Goal: Task Accomplishment & Management: Use online tool/utility

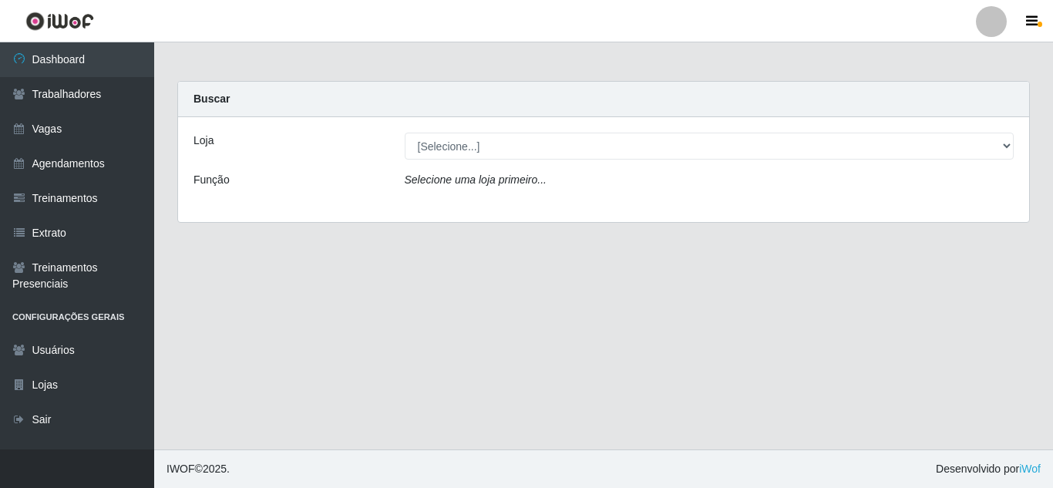
click at [980, 31] on div at bounding box center [991, 21] width 31 height 31
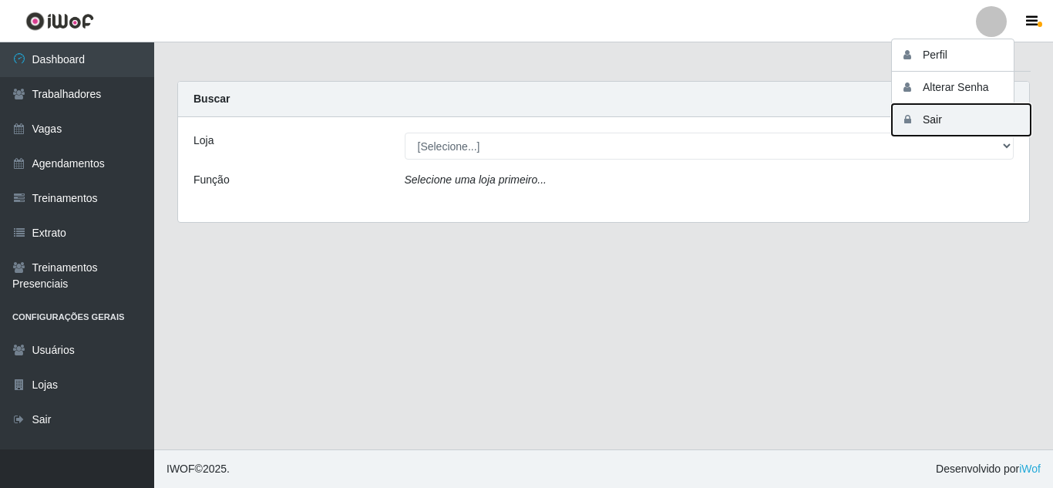
click at [936, 120] on button "Sair" at bounding box center [961, 120] width 139 height 32
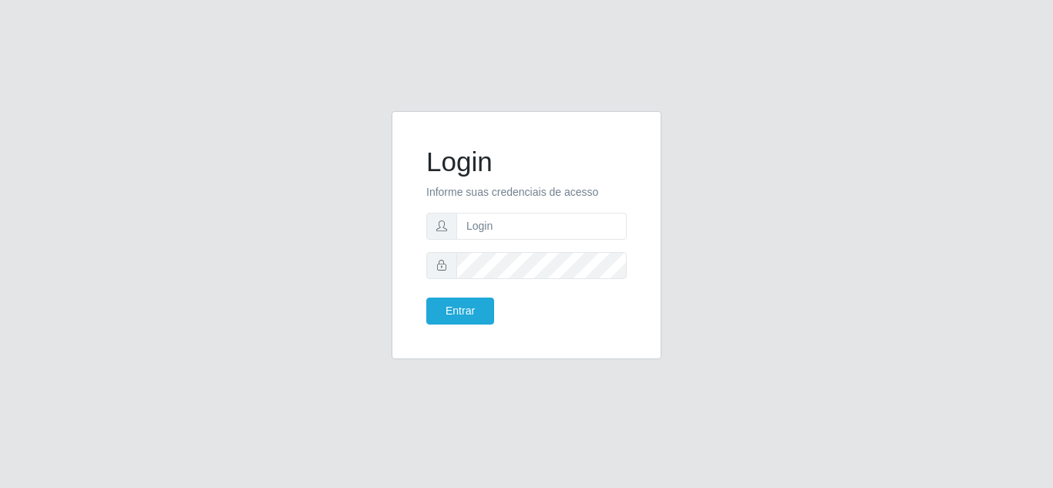
click at [576, 210] on form "Login Informe suas credenciais de acesso Entrar" at bounding box center [526, 235] width 200 height 179
click at [569, 225] on input "text" at bounding box center [541, 226] width 170 height 27
type input "n"
click at [492, 224] on input "[EMAIL_ADDRESS][DOMAIN_NAME]" at bounding box center [541, 226] width 170 height 27
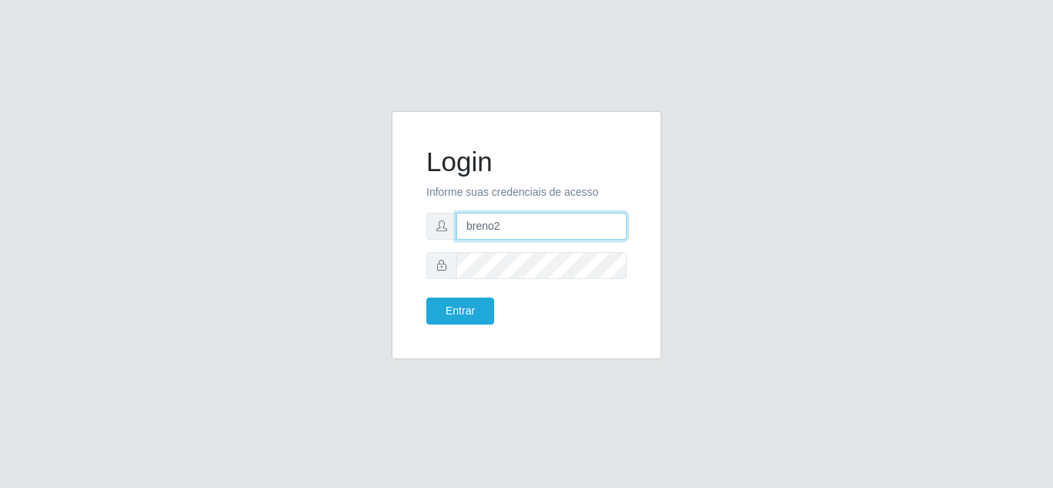
click at [426, 297] on button "Entrar" at bounding box center [460, 310] width 68 height 27
type input "breno2@"
type input "[EMAIL_ADDRESS][DOMAIN_NAME]"
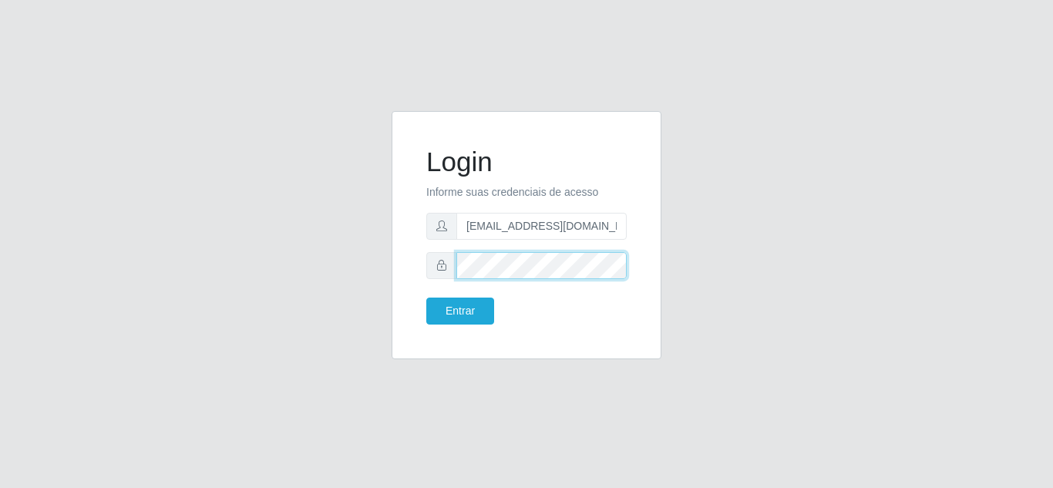
click at [426, 297] on button "Entrar" at bounding box center [460, 310] width 68 height 27
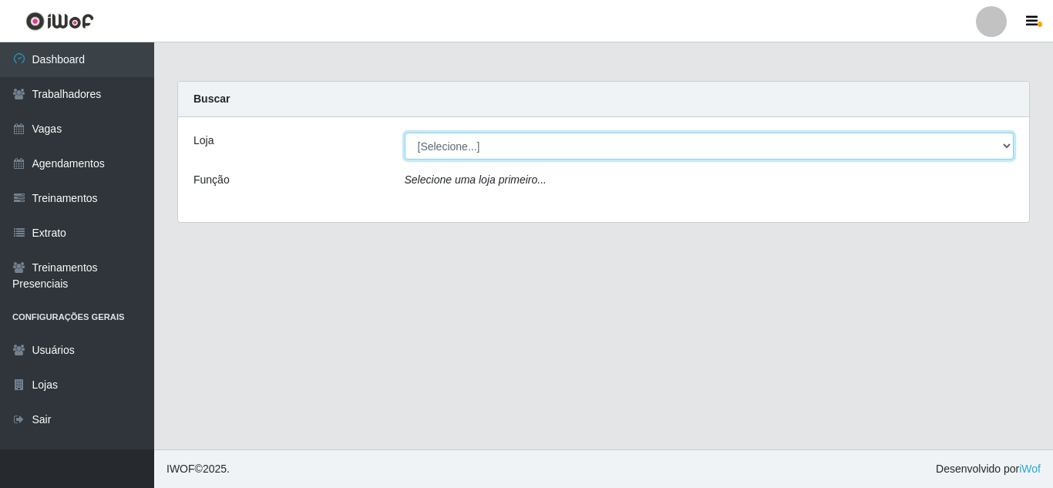
click at [526, 156] on select "[Selecione...] BomQueSó Agreste - Loja 1 BomQueSó Agreste - Loja 2 BomQueSó Agr…" at bounding box center [710, 146] width 610 height 27
select select "215"
click at [405, 133] on select "[Selecione...] BomQueSó Agreste - Loja 1 BomQueSó Agreste - Loja 2 BomQueSó Agr…" at bounding box center [710, 146] width 610 height 27
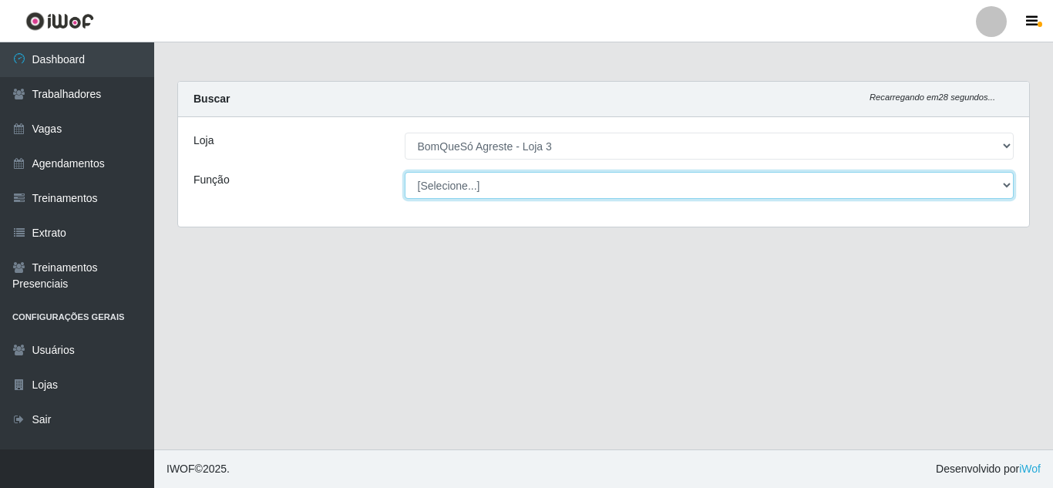
click at [483, 194] on select "[Selecione...] ASG ASG + ASG ++ Balconista Balconista + Balconista ++ Embalador…" at bounding box center [710, 185] width 610 height 27
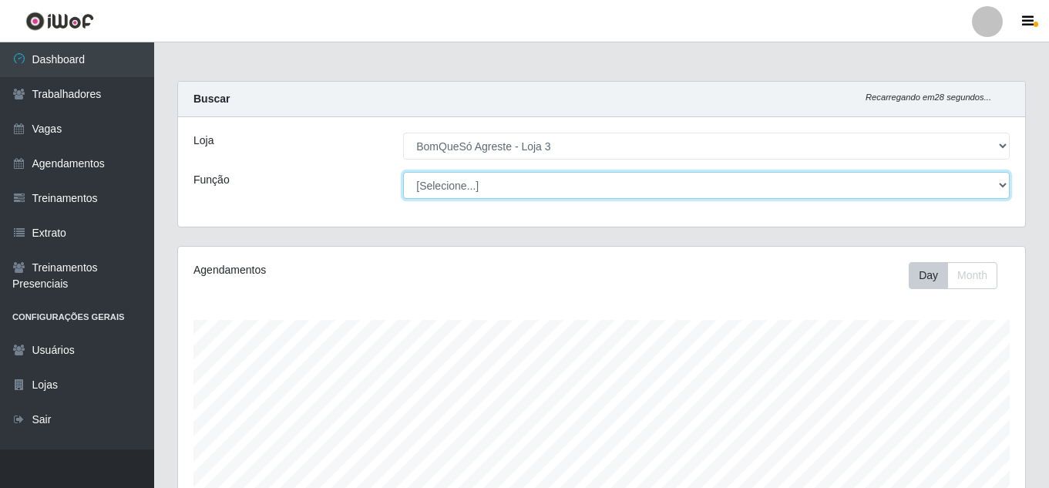
scroll to position [320, 847]
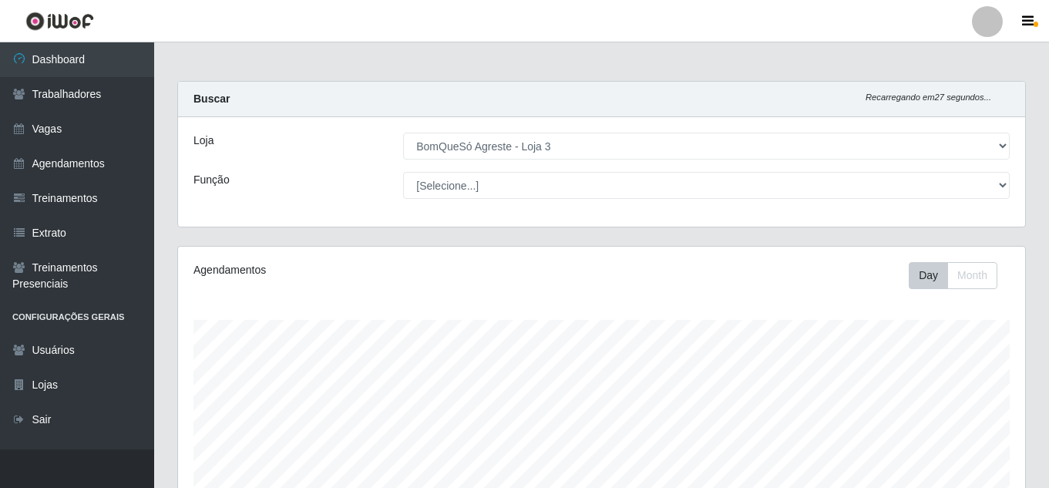
click at [392, 153] on div "[Selecione...] BomQueSó Agreste - Loja 1 BomQueSó Agreste - Loja 2 BomQueSó Agr…" at bounding box center [707, 146] width 630 height 27
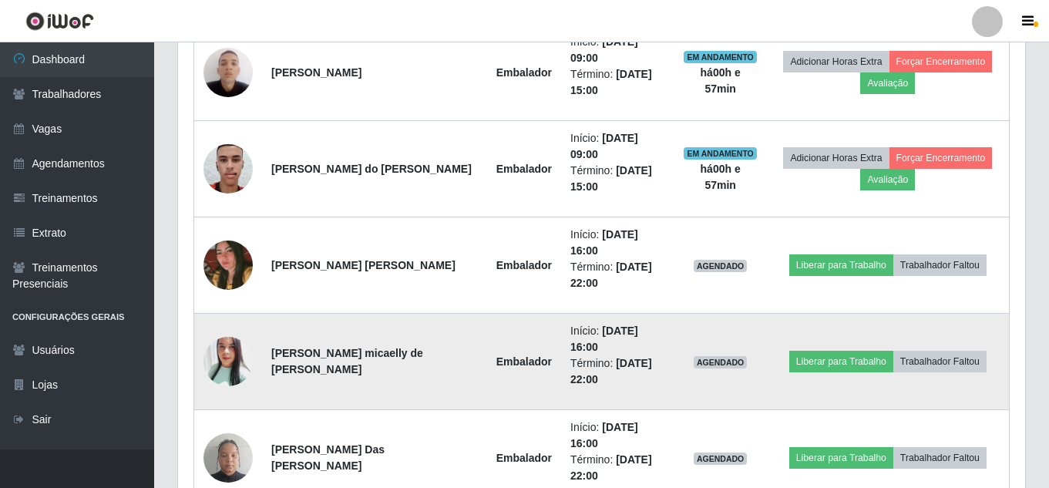
scroll to position [511, 0]
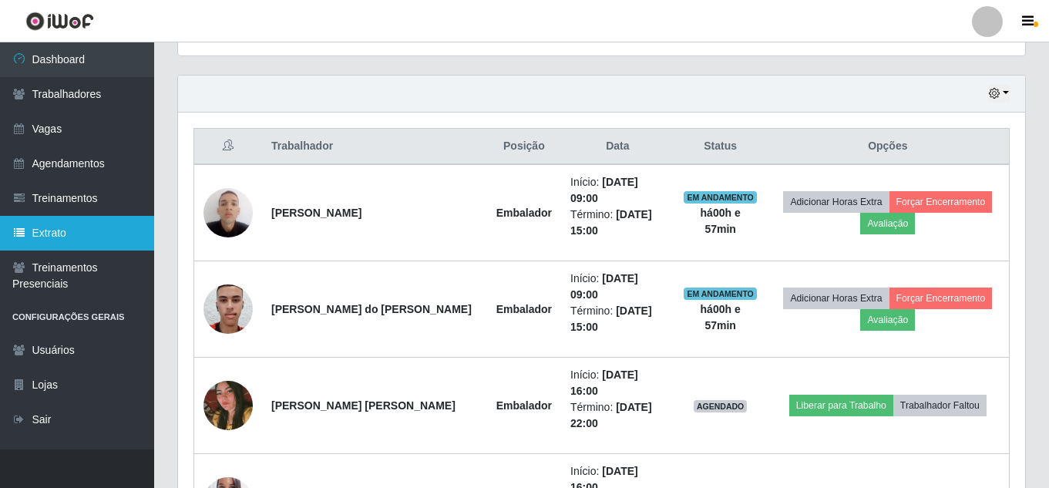
click at [92, 234] on link "Extrato" at bounding box center [77, 233] width 154 height 35
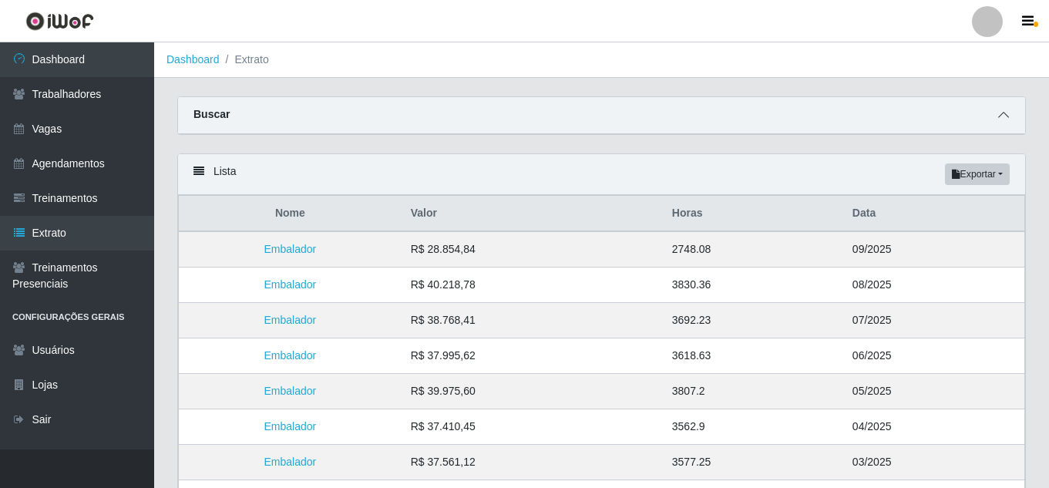
click at [997, 110] on span at bounding box center [1003, 115] width 18 height 18
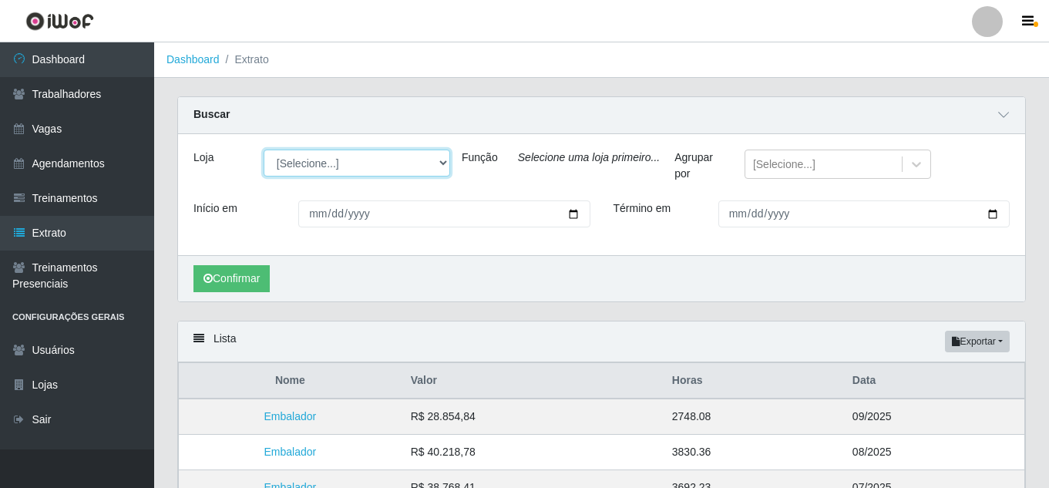
click at [387, 166] on select "[Selecione...] BomQueSó Agreste - Loja 1 BomQueSó Agreste - Loja 2 BomQueSó Agr…" at bounding box center [357, 163] width 187 height 27
select select "215"
click at [264, 150] on select "[Selecione...] BomQueSó Agreste - Loja 1 BomQueSó Agreste - Loja 2 BomQueSó Agr…" at bounding box center [357, 163] width 187 height 27
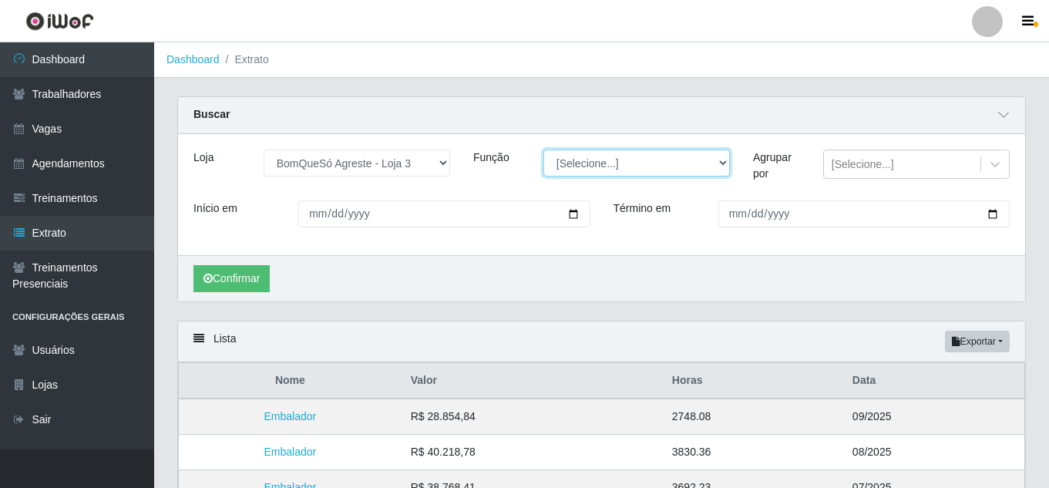
click at [581, 164] on select "[Selecione...] ASG ASG + ASG ++ Balconista Balconista + Balconista ++ Embalador…" at bounding box center [636, 163] width 187 height 27
click at [616, 129] on div "Buscar" at bounding box center [601, 115] width 847 height 37
click at [881, 166] on div "[Selecione...]" at bounding box center [863, 164] width 62 height 16
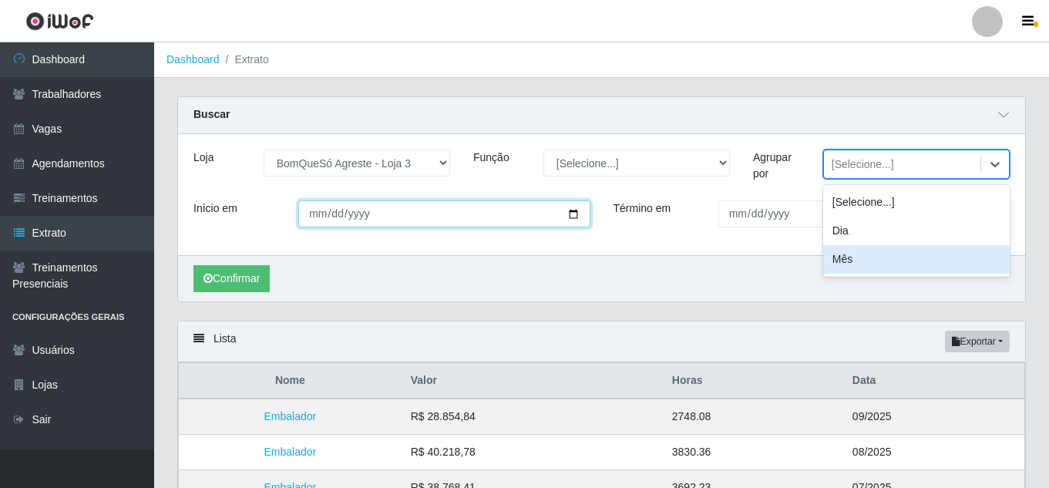
click at [388, 212] on input "Início em" at bounding box center [443, 213] width 291 height 27
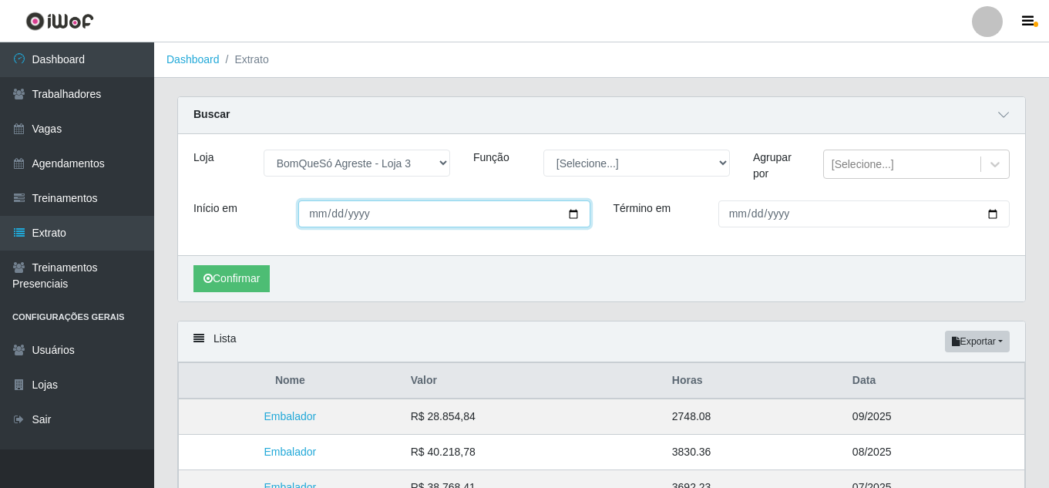
click at [330, 216] on input "Início em" at bounding box center [443, 213] width 291 height 27
click at [313, 221] on input "Início em" at bounding box center [443, 213] width 291 height 27
type input "[DATE]"
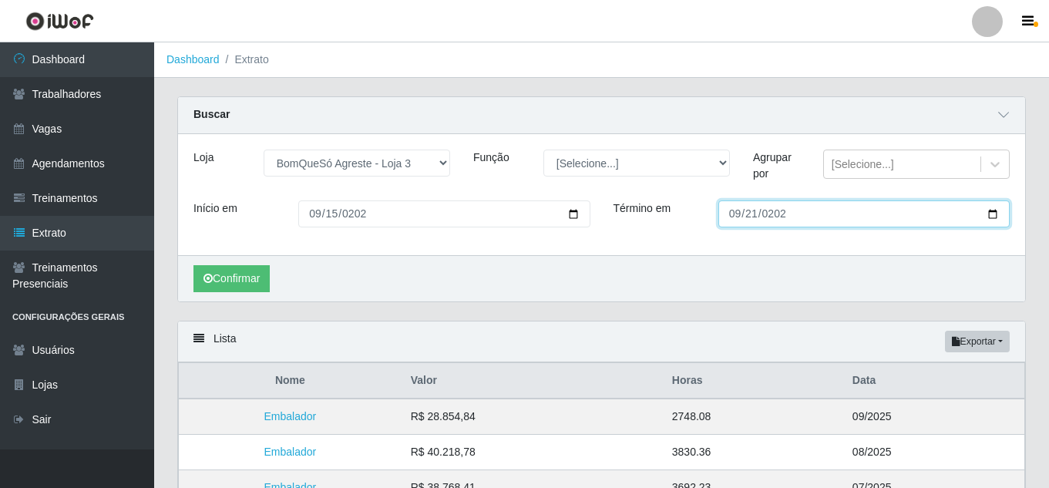
type input "[DATE]"
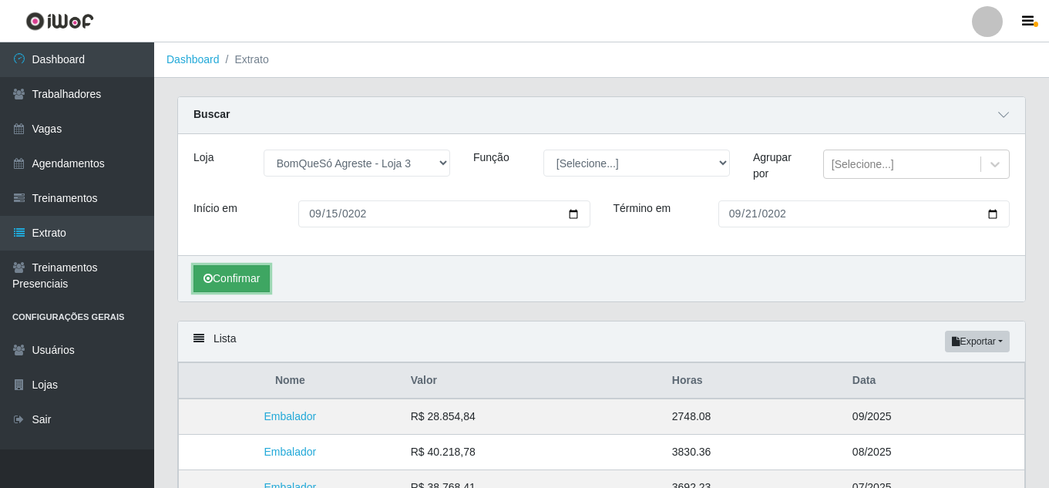
click at [254, 281] on button "Confirmar" at bounding box center [231, 278] width 76 height 27
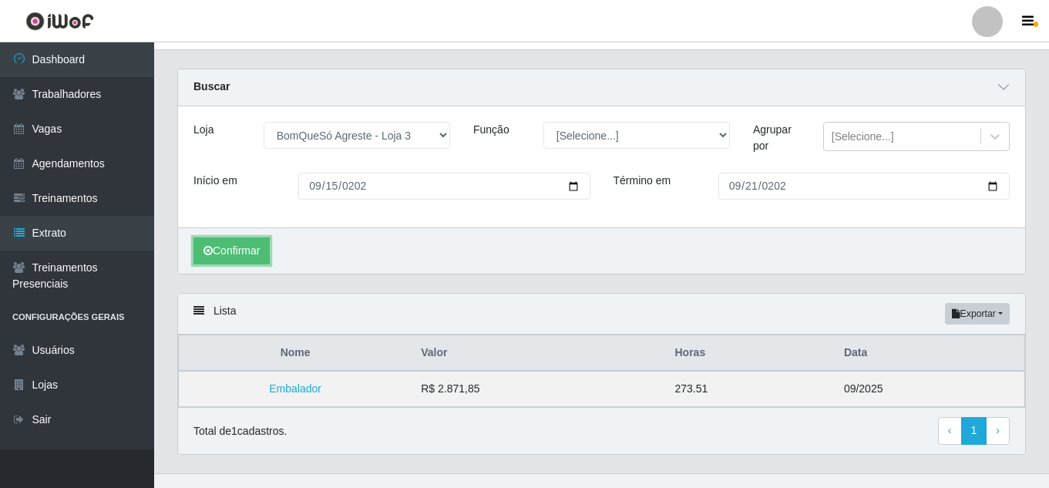
scroll to position [52, 0]
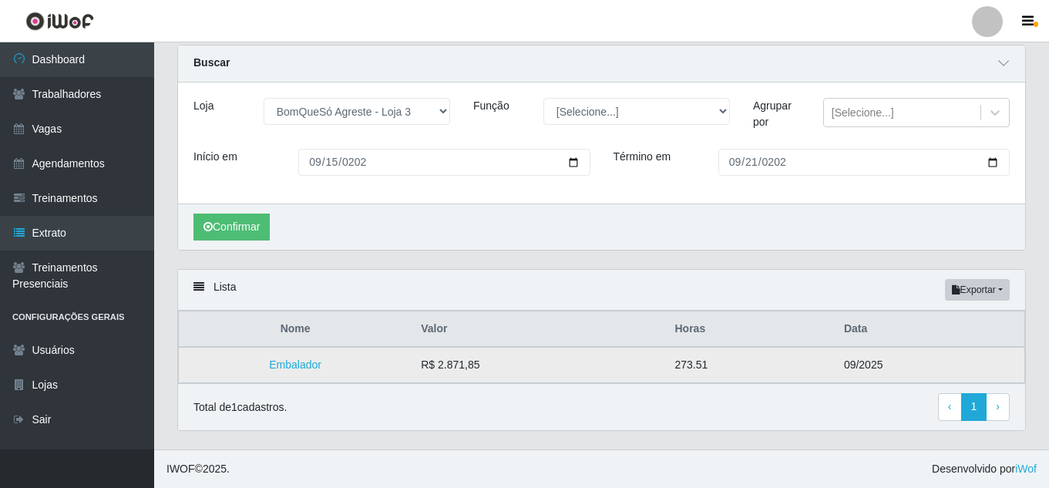
click at [449, 356] on td "R$ 2.871,85" at bounding box center [539, 365] width 254 height 36
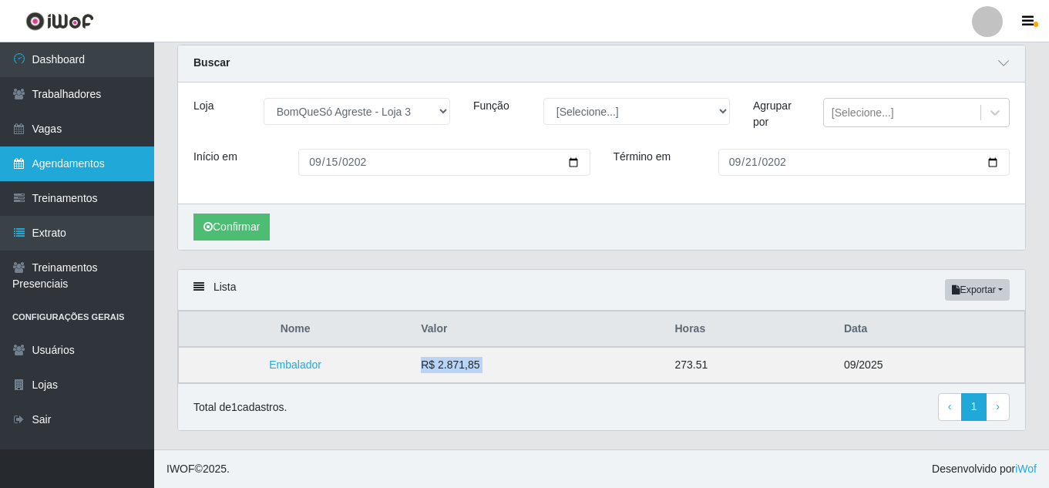
click at [93, 171] on link "Agendamentos" at bounding box center [77, 163] width 154 height 35
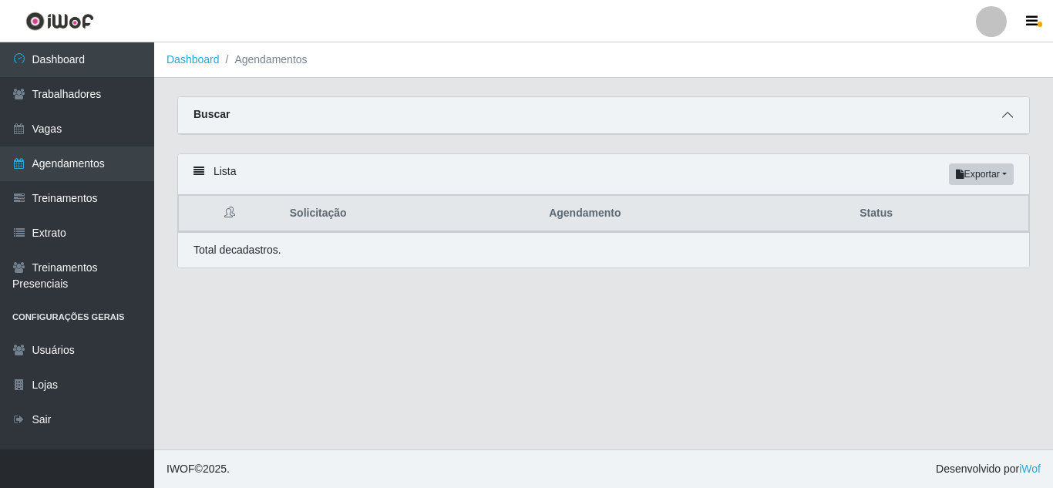
click at [1007, 120] on icon at bounding box center [1007, 114] width 11 height 11
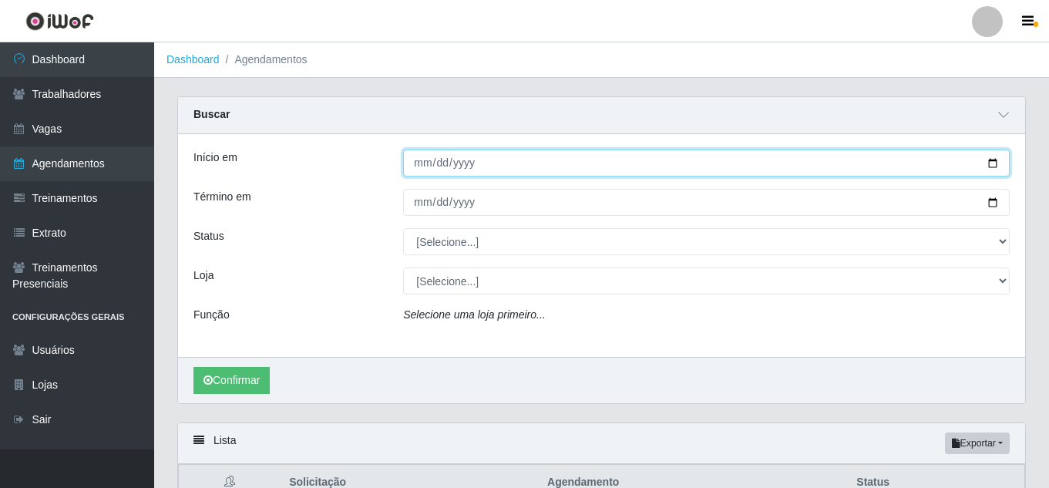
click at [423, 160] on input "Início em" at bounding box center [706, 163] width 607 height 27
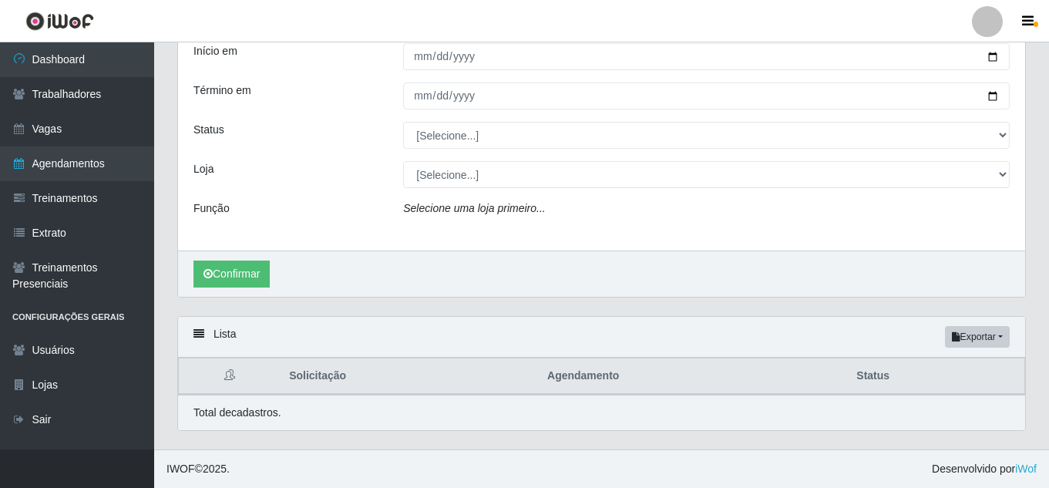
scroll to position [30, 0]
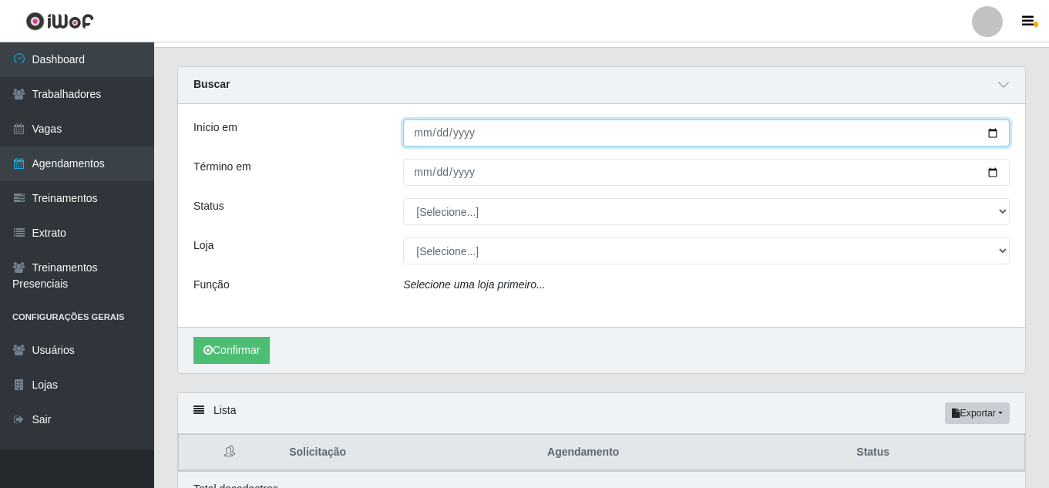
click at [412, 133] on input "Início em" at bounding box center [706, 132] width 607 height 27
type input "[DATE]"
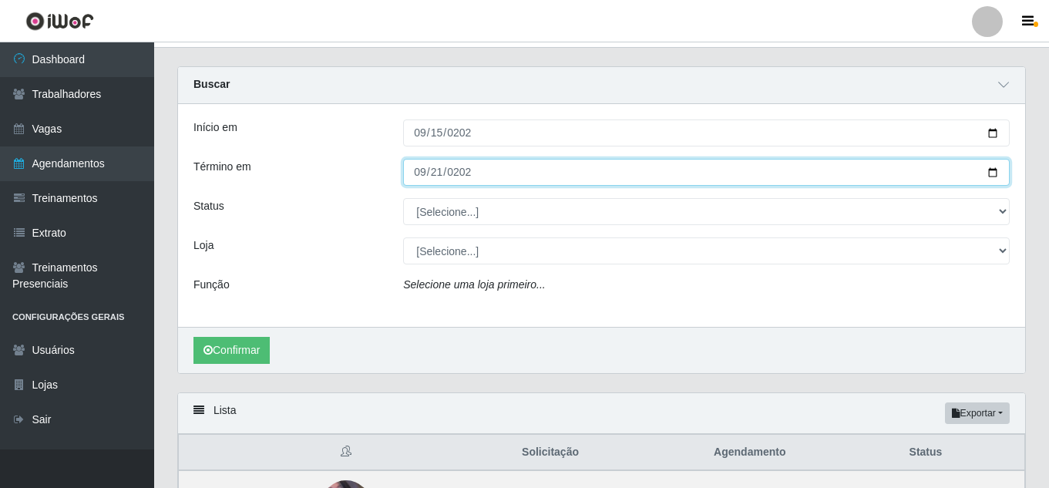
type input "[DATE]"
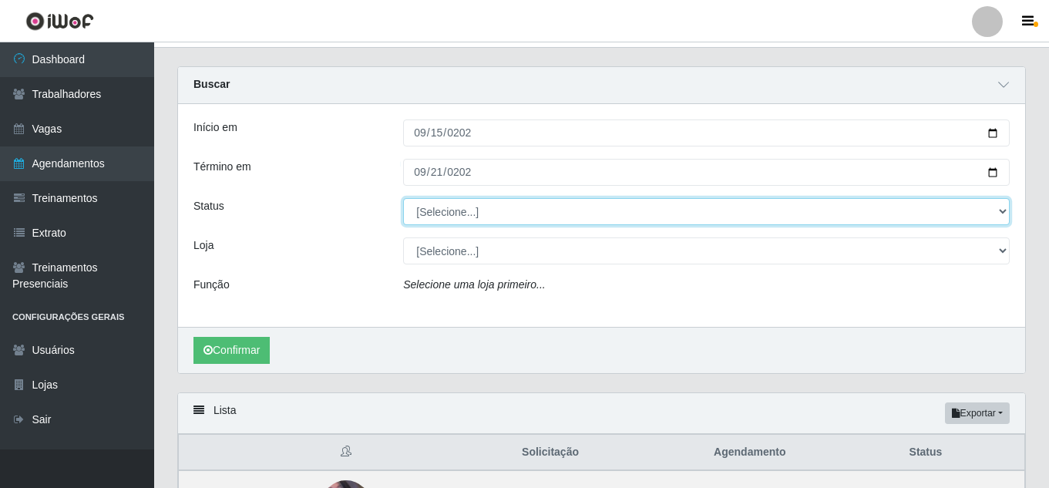
click at [526, 200] on select "[Selecione...] AGENDADO AGUARDANDO LIBERAR EM ANDAMENTO EM REVISÃO FINALIZADO C…" at bounding box center [706, 211] width 607 height 27
click at [403, 199] on select "[Selecione...] AGENDADO AGUARDANDO LIBERAR EM ANDAMENTO EM REVISÃO FINALIZADO C…" at bounding box center [706, 211] width 607 height 27
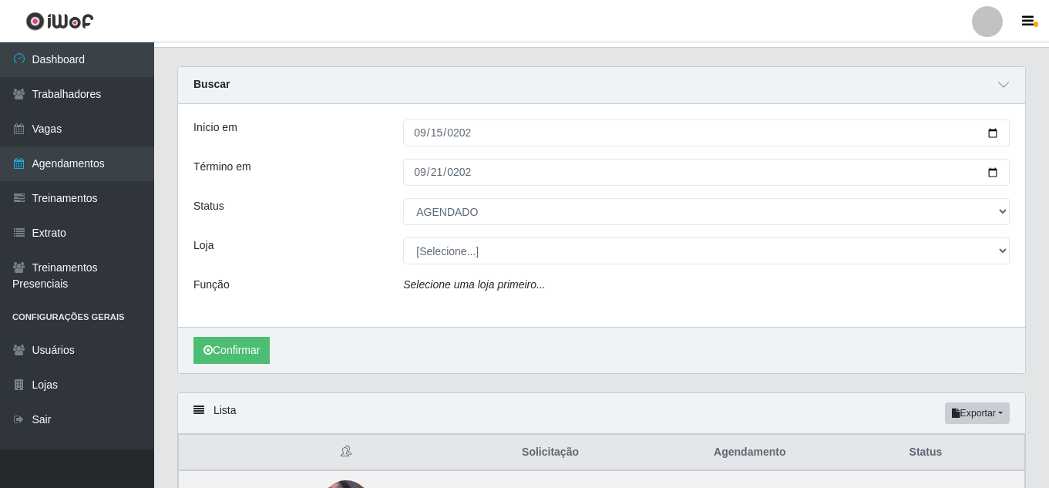
click at [482, 195] on div "Início em [DATE] Término em [DATE] Status [Selecione...] AGENDADO AGUARDANDO LI…" at bounding box center [601, 215] width 847 height 223
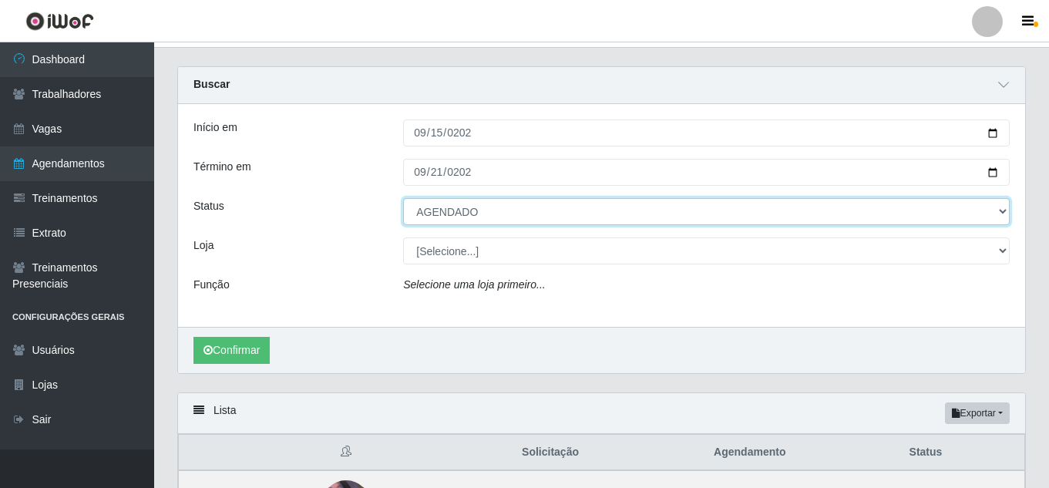
click at [453, 220] on select "[Selecione...] AGENDADO AGUARDANDO LIBERAR EM ANDAMENTO EM REVISÃO FINALIZADO C…" at bounding box center [706, 211] width 607 height 27
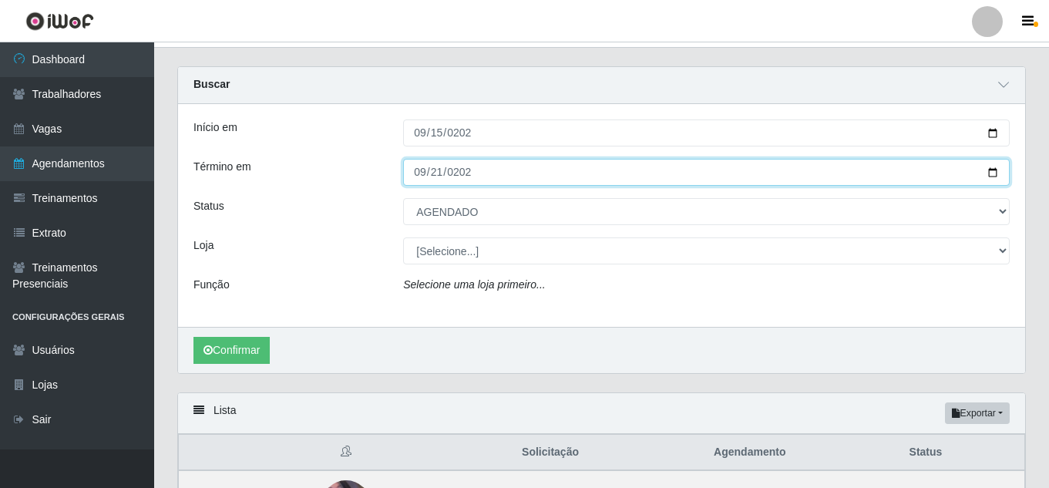
click at [419, 180] on input "[DATE]" at bounding box center [706, 172] width 607 height 27
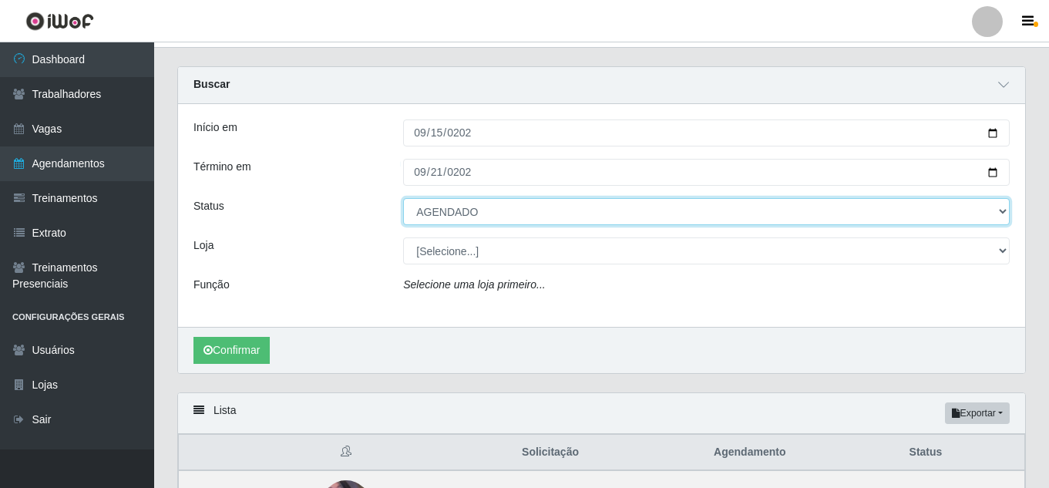
click at [442, 218] on select "[Selecione...] AGENDADO AGUARDANDO LIBERAR EM ANDAMENTO EM REVISÃO FINALIZADO C…" at bounding box center [706, 211] width 607 height 27
click at [403, 199] on select "[Selecione...] AGENDADO AGUARDANDO LIBERAR EM ANDAMENTO EM REVISÃO FINALIZADO C…" at bounding box center [706, 211] width 607 height 27
click at [442, 224] on select "[Selecione...] AGENDADO AGUARDANDO LIBERAR EM ANDAMENTO EM REVISÃO FINALIZADO C…" at bounding box center [706, 211] width 607 height 27
select select "FINALIZADO"
click at [403, 199] on select "[Selecione...] AGENDADO AGUARDANDO LIBERAR EM ANDAMENTO EM REVISÃO FINALIZADO C…" at bounding box center [706, 211] width 607 height 27
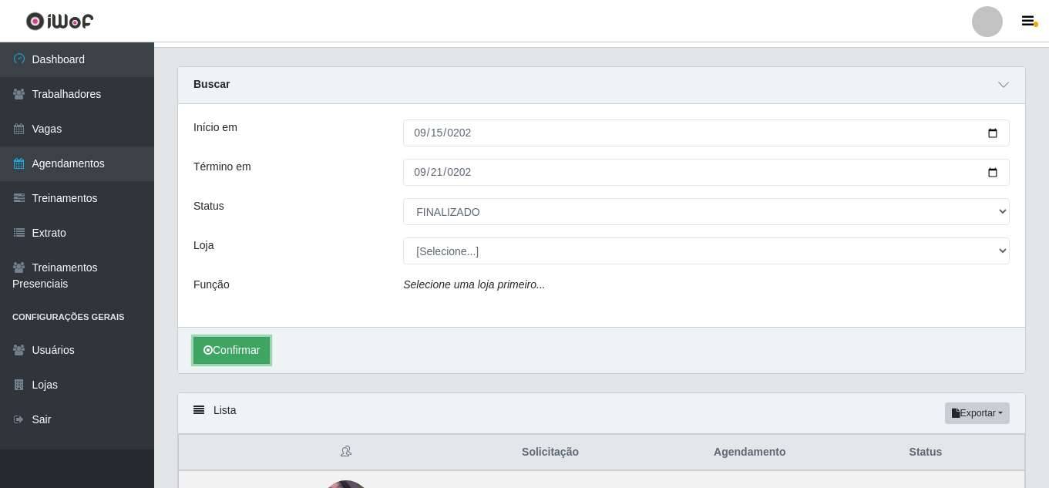
click at [270, 348] on button "Confirmar" at bounding box center [231, 350] width 76 height 27
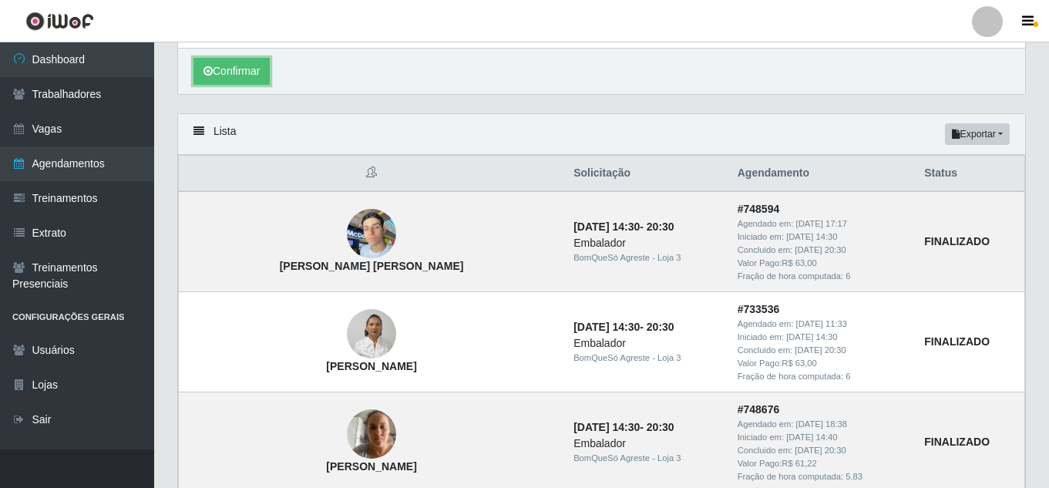
scroll to position [154, 0]
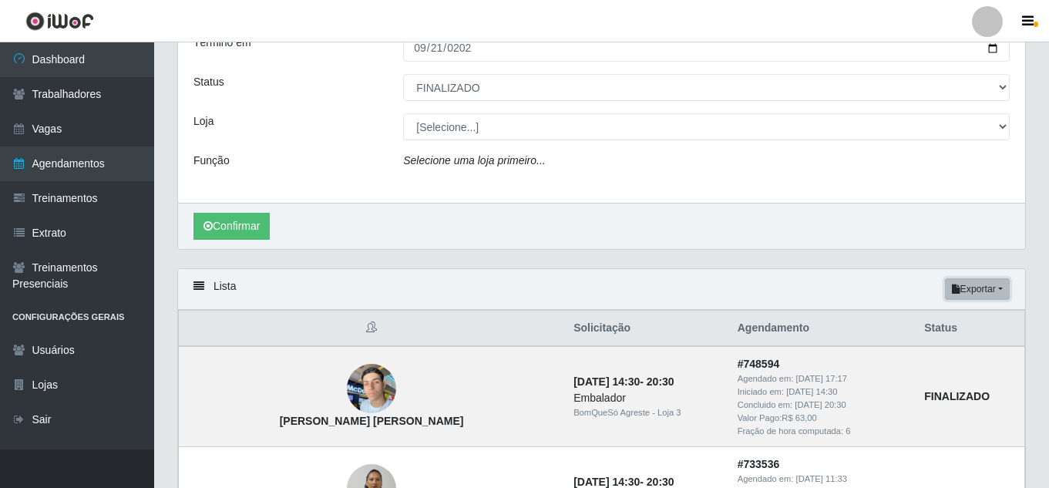
click at [963, 281] on button "Exportar" at bounding box center [977, 289] width 65 height 22
click at [930, 344] on button "Excel" at bounding box center [950, 350] width 122 height 32
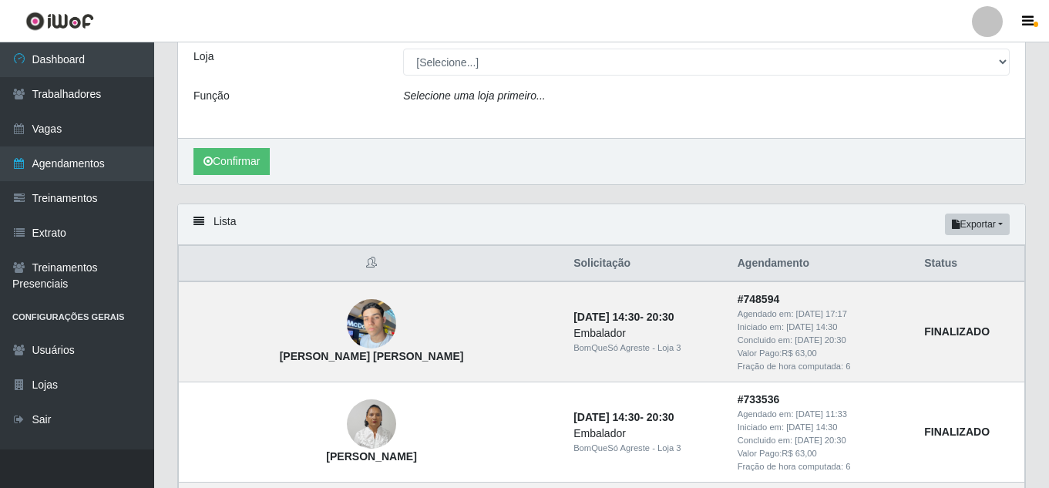
scroll to position [3, 0]
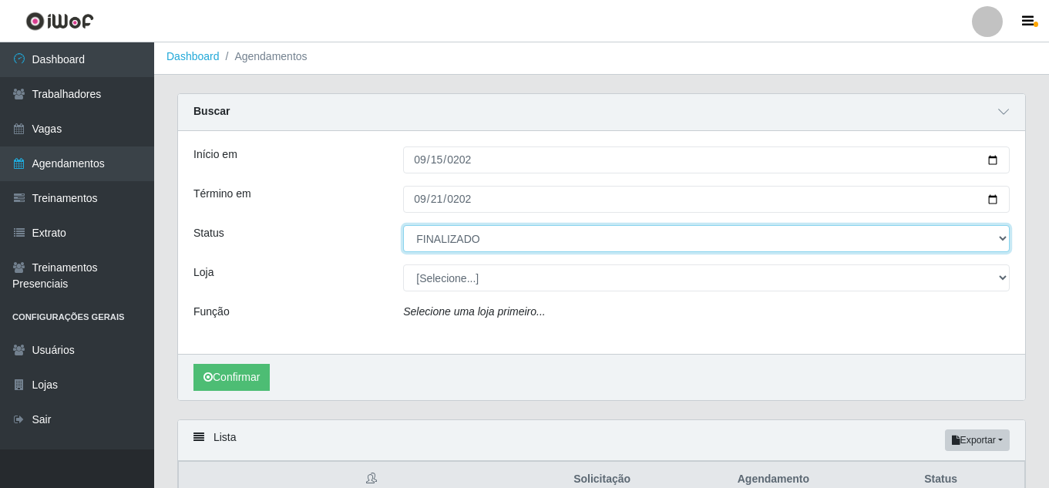
click at [507, 242] on select "[Selecione...] AGENDADO AGUARDANDO LIBERAR EM ANDAMENTO EM REVISÃO FINALIZADO C…" at bounding box center [706, 238] width 607 height 27
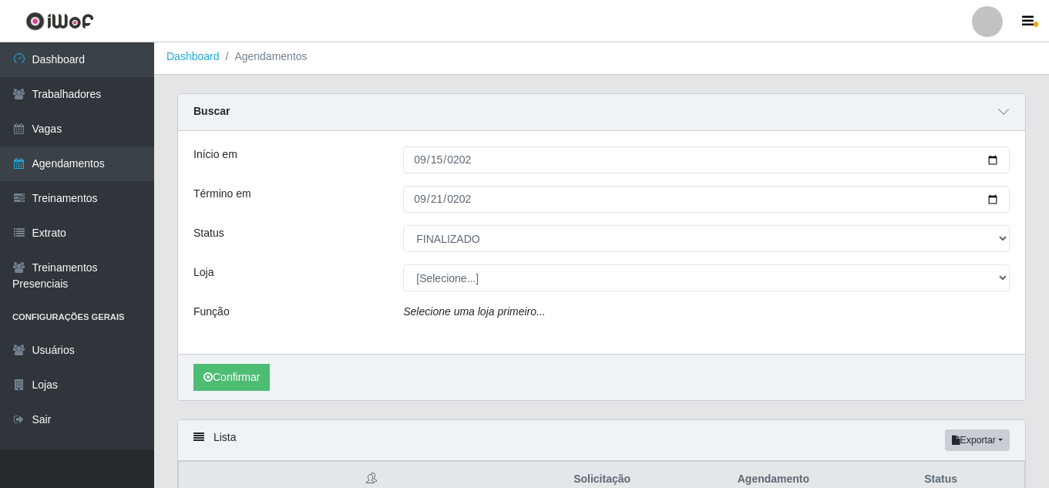
click at [351, 282] on div "Loja" at bounding box center [287, 277] width 210 height 27
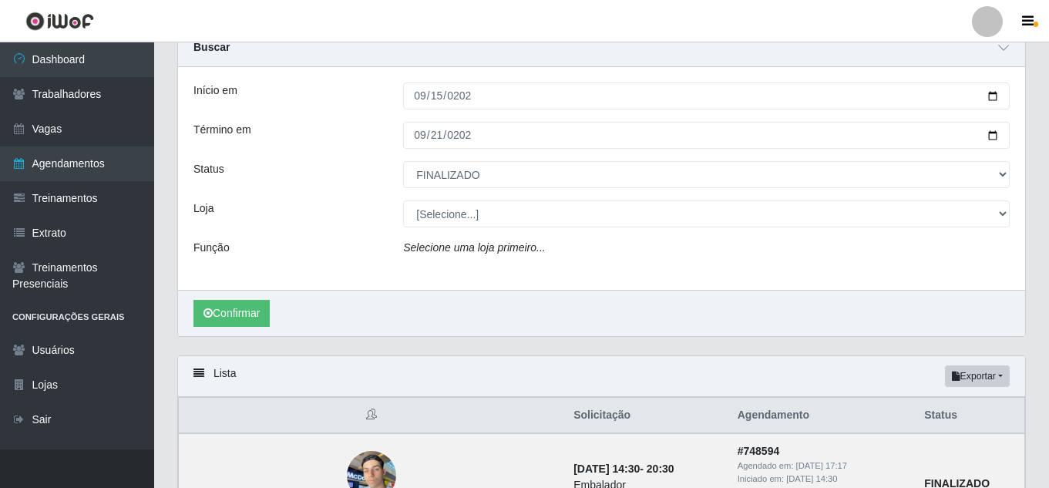
scroll to position [0, 0]
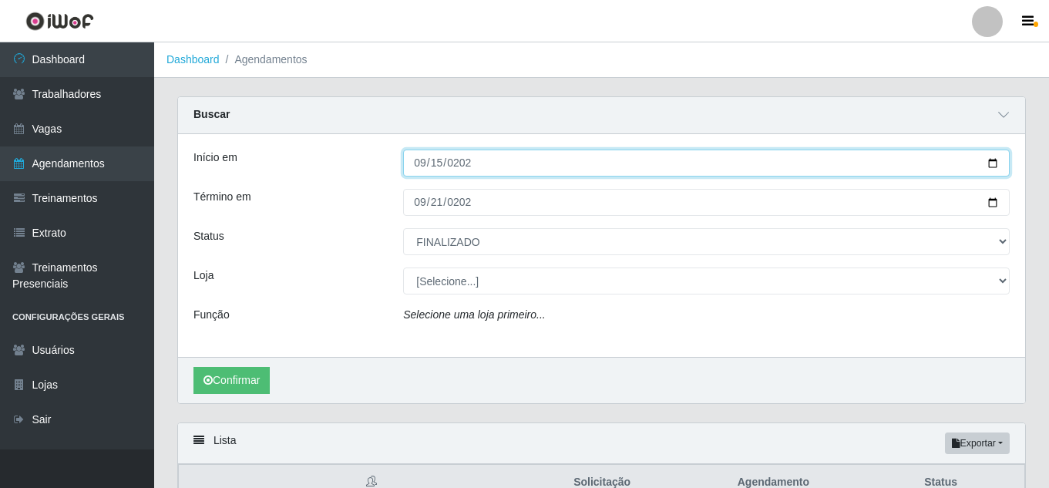
click at [427, 165] on input "[DATE]" at bounding box center [706, 163] width 607 height 27
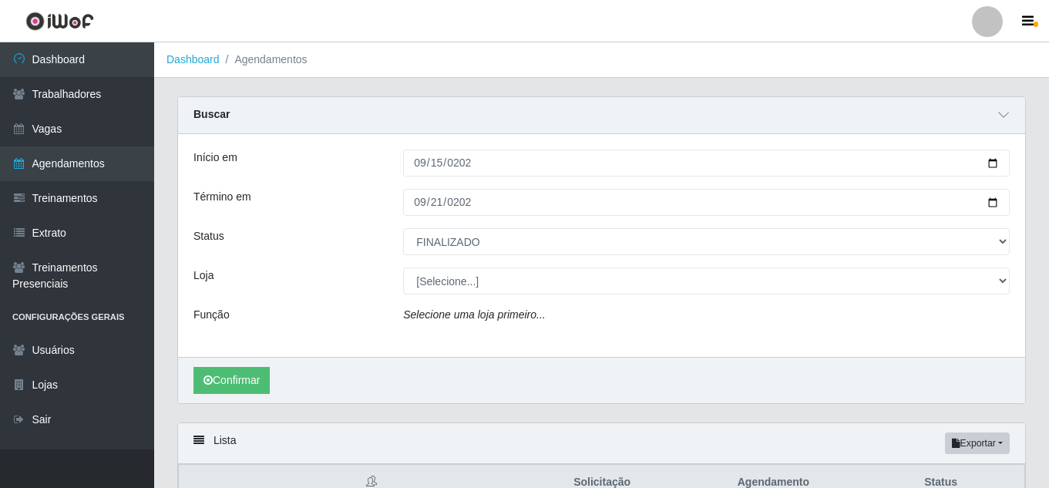
click at [434, 217] on div "Início em [DATE] Término em [DATE] Status [Selecione...] AGENDADO AGUARDANDO LI…" at bounding box center [601, 245] width 847 height 223
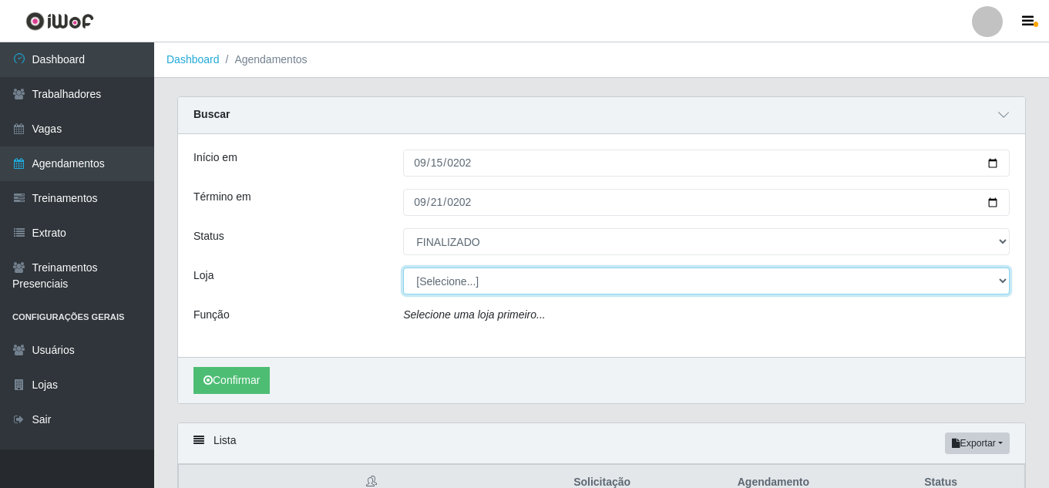
drag, startPoint x: 451, startPoint y: 280, endPoint x: 460, endPoint y: 288, distance: 12.5
click at [451, 280] on select "[Selecione...] BomQueSó Agreste - Loja 1 BomQueSó Agreste - Loja 2 BomQueSó Agr…" at bounding box center [706, 280] width 607 height 27
select select "215"
click at [403, 268] on select "[Selecione...] BomQueSó Agreste - Loja 1 BomQueSó Agreste - Loja 2 BomQueSó Agr…" at bounding box center [706, 280] width 607 height 27
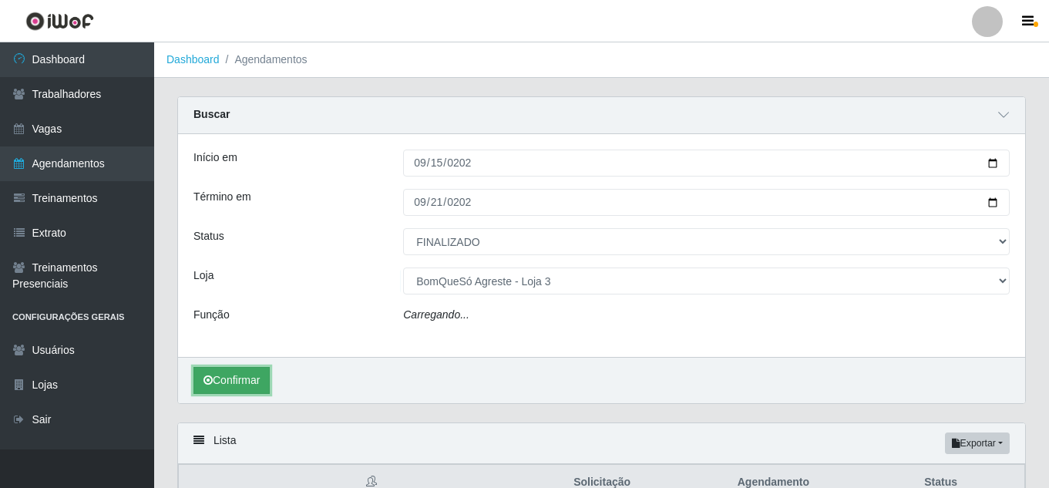
click at [242, 375] on button "Confirmar" at bounding box center [231, 380] width 76 height 27
